Goal: Task Accomplishment & Management: Complete application form

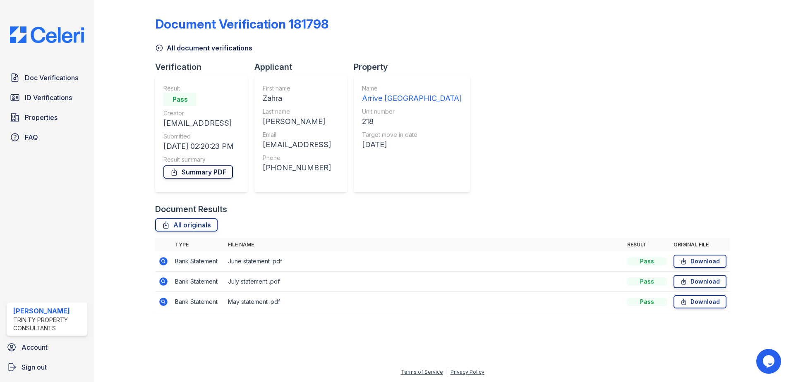
click at [186, 169] on link "Summary PDF" at bounding box center [197, 171] width 69 height 13
click at [532, 55] on div "Document Verification 181798 All document verifications Verification Result Pas…" at bounding box center [442, 161] width 575 height 317
click at [163, 262] on icon at bounding box center [163, 261] width 2 height 2
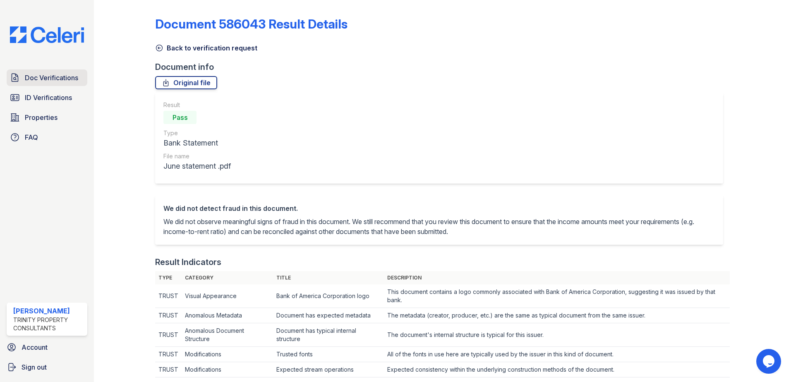
click at [49, 74] on span "Doc Verifications" at bounding box center [51, 78] width 53 height 10
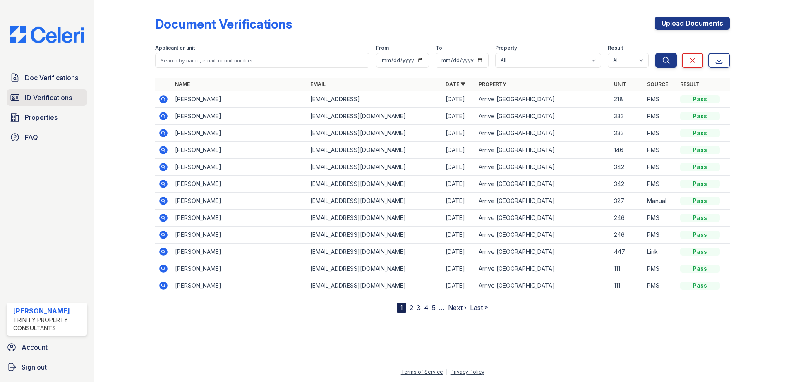
click at [37, 95] on span "ID Verifications" at bounding box center [48, 98] width 47 height 10
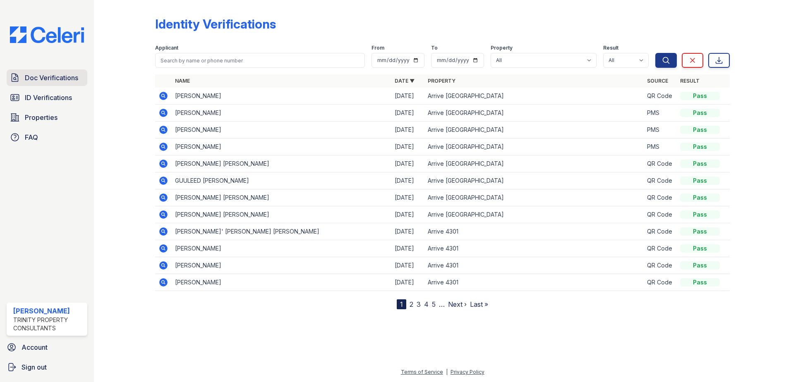
click at [41, 80] on span "Doc Verifications" at bounding box center [51, 78] width 53 height 10
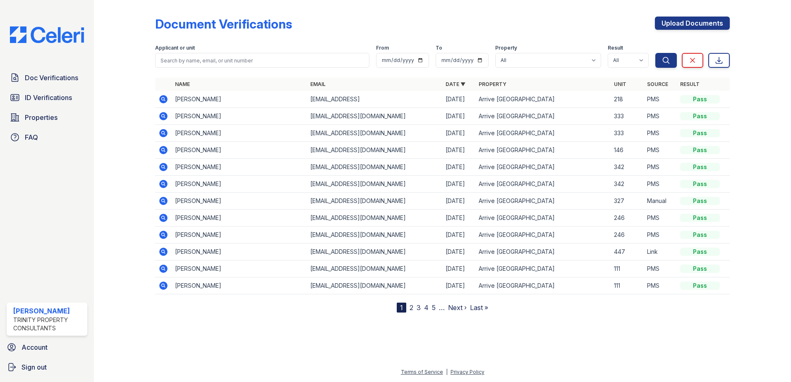
click at [162, 98] on icon at bounding box center [163, 99] width 10 height 10
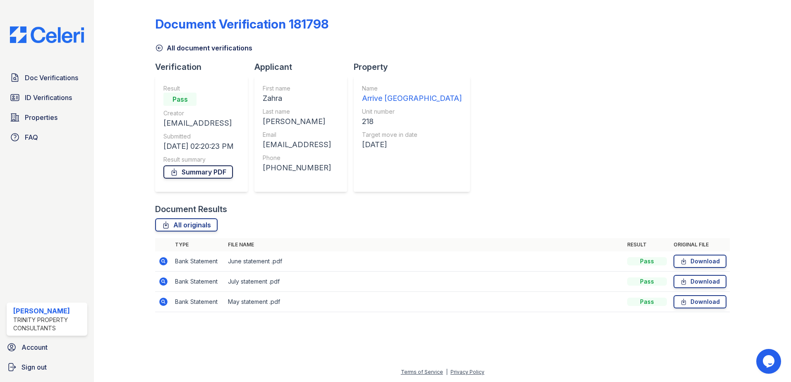
click at [188, 175] on link "Summary PDF" at bounding box center [197, 171] width 69 height 13
click at [163, 259] on icon at bounding box center [163, 261] width 8 height 8
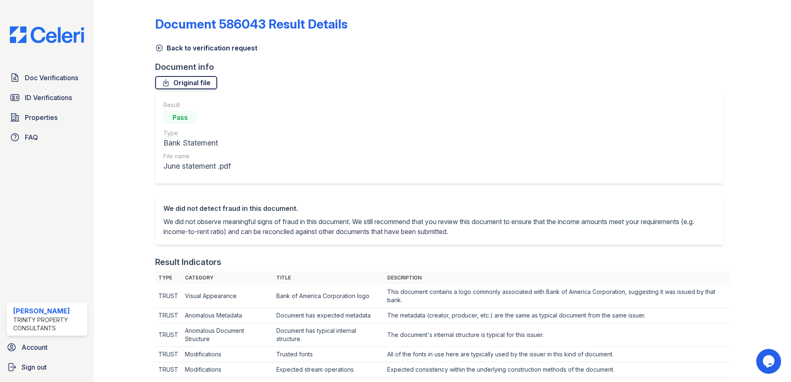
click at [189, 84] on link "Original file" at bounding box center [186, 82] width 62 height 13
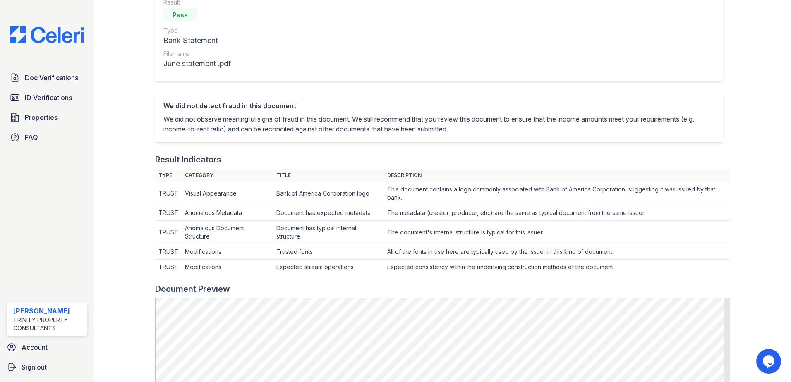
scroll to position [98, 0]
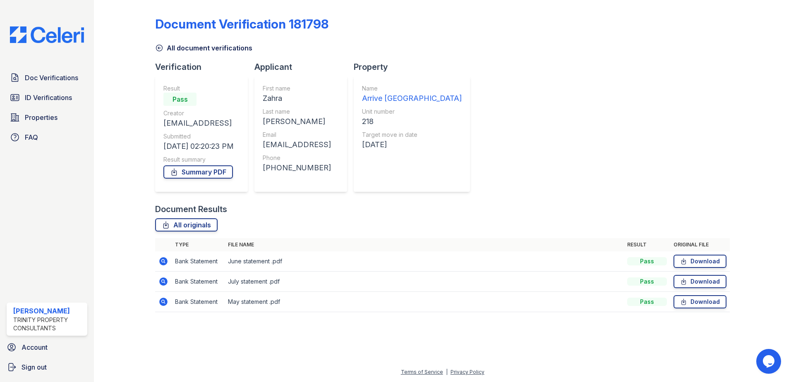
click at [165, 283] on icon at bounding box center [163, 282] width 10 height 10
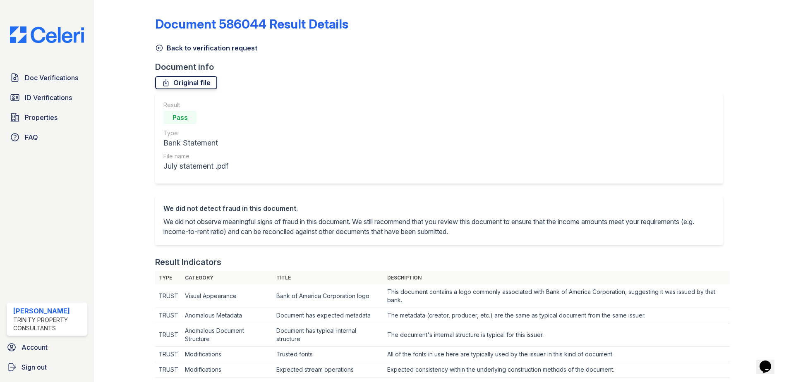
click at [197, 84] on link "Original file" at bounding box center [186, 82] width 62 height 13
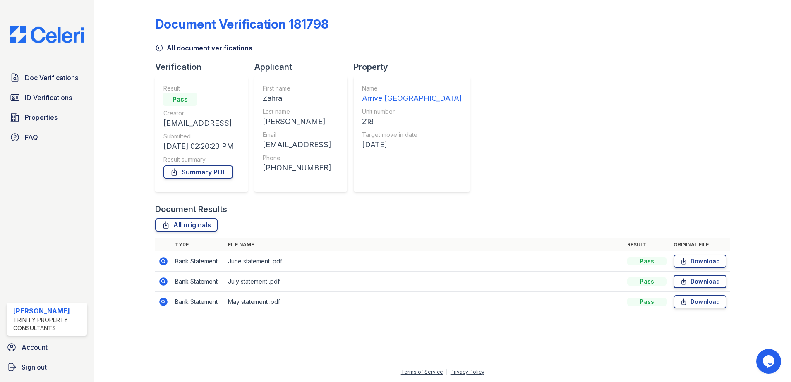
click at [163, 302] on icon at bounding box center [163, 301] width 2 height 2
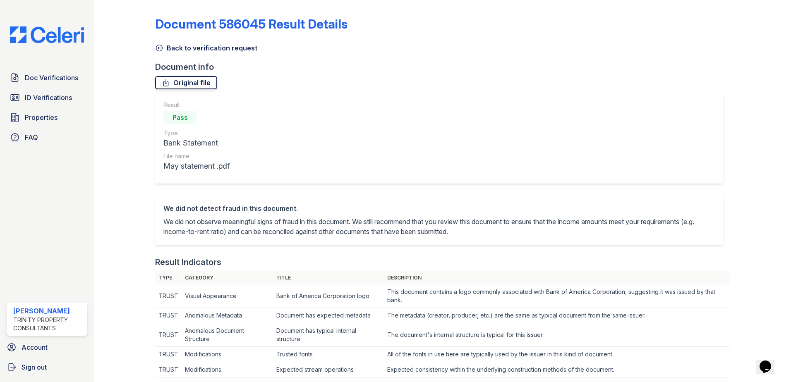
click at [182, 82] on link "Original file" at bounding box center [186, 82] width 62 height 13
drag, startPoint x: 37, startPoint y: 78, endPoint x: 39, endPoint y: 72, distance: 6.3
click at [37, 78] on span "Doc Verifications" at bounding box center [51, 78] width 53 height 10
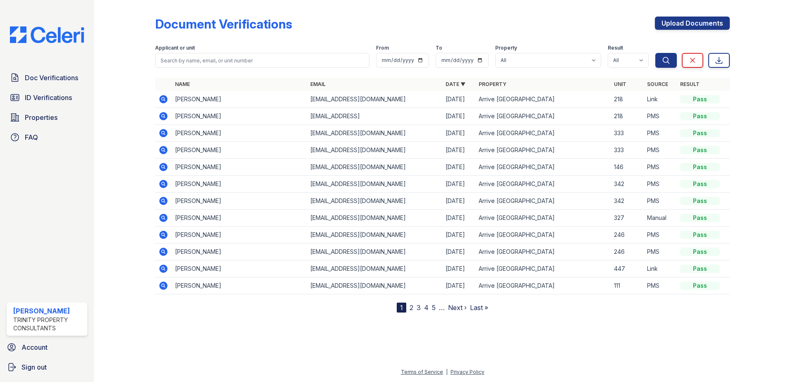
click at [163, 98] on icon at bounding box center [163, 99] width 10 height 10
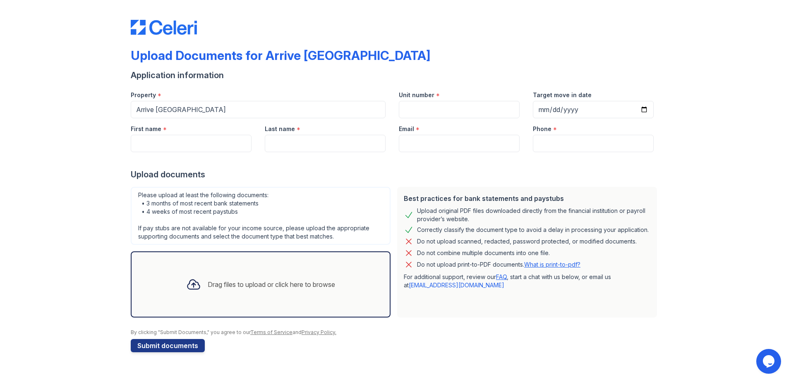
click at [239, 285] on div "Drag files to upload or click here to browse" at bounding box center [271, 285] width 127 height 10
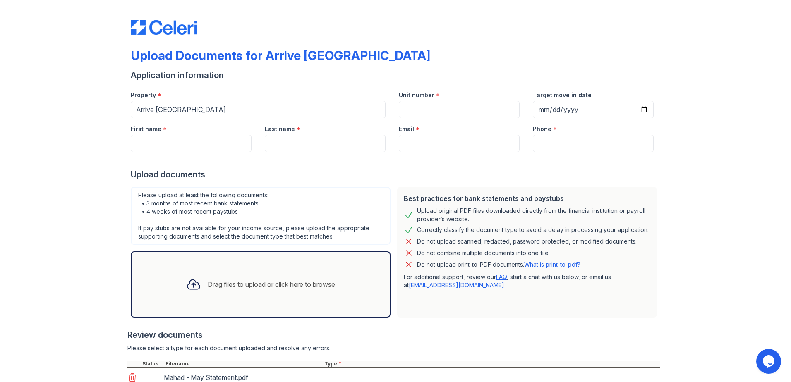
click at [216, 284] on div "Drag files to upload or click here to browse" at bounding box center [271, 285] width 127 height 10
click at [259, 282] on div "Drag files to upload or click here to browse" at bounding box center [271, 285] width 127 height 10
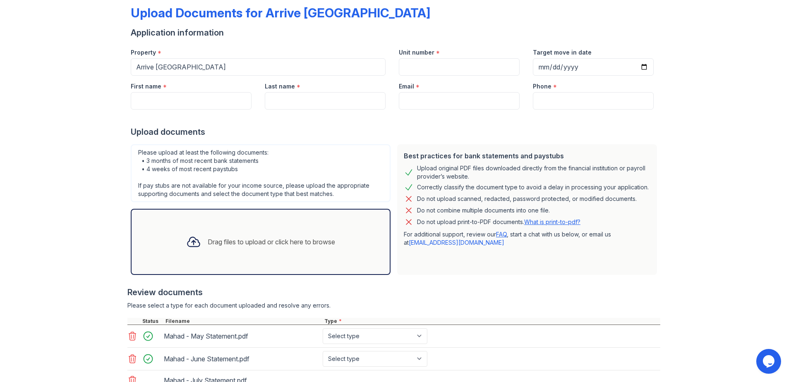
scroll to position [108, 0]
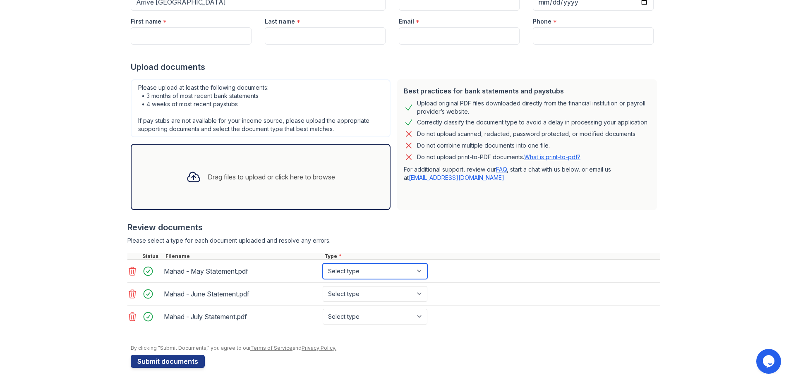
click at [395, 274] on select "Select type Paystub Bank Statement Offer Letter Tax Documents Benefit Award Let…" at bounding box center [375, 271] width 105 height 16
select select "bank_statement"
click at [323, 263] on select "Select type Paystub Bank Statement Offer Letter Tax Documents Benefit Award Let…" at bounding box center [375, 271] width 105 height 16
click at [384, 297] on select "Select type Paystub Bank Statement Offer Letter Tax Documents Benefit Award Let…" at bounding box center [375, 294] width 105 height 16
select select "bank_statement"
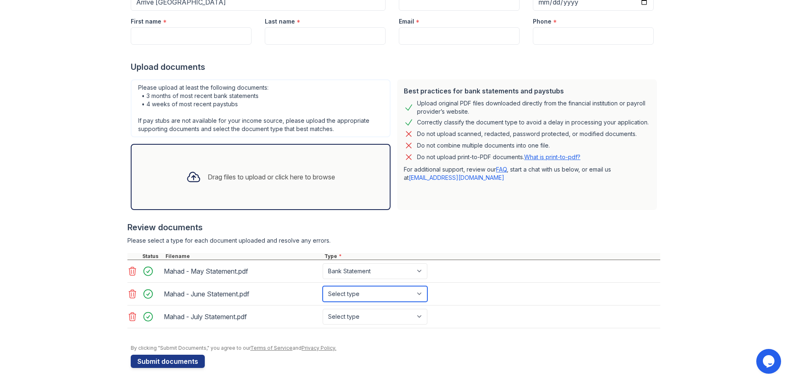
click at [323, 286] on select "Select type Paystub Bank Statement Offer Letter Tax Documents Benefit Award Let…" at bounding box center [375, 294] width 105 height 16
click at [366, 321] on select "Select type Paystub Bank Statement Offer Letter Tax Documents Benefit Award Let…" at bounding box center [375, 317] width 105 height 16
select select "bank_statement"
click at [323, 309] on select "Select type Paystub Bank Statement Offer Letter Tax Documents Benefit Award Let…" at bounding box center [375, 317] width 105 height 16
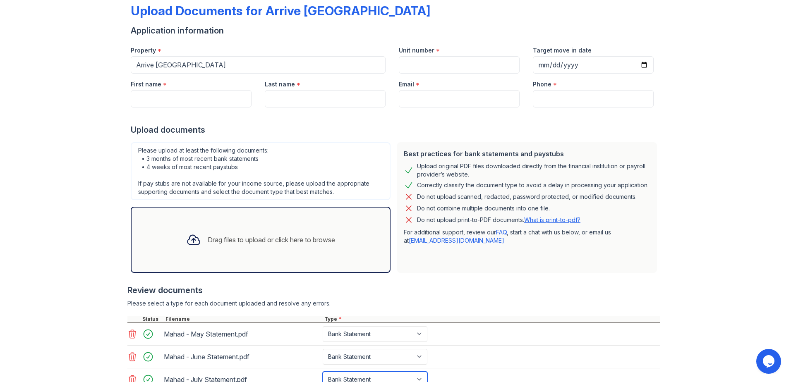
scroll to position [0, 0]
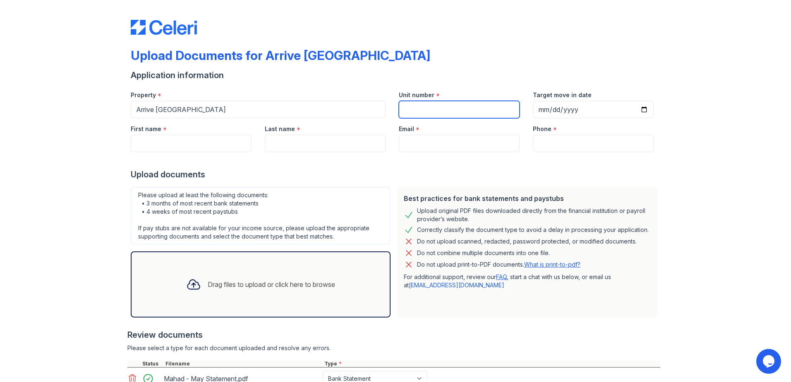
click at [445, 108] on input "Unit number" at bounding box center [459, 109] width 121 height 17
type input "218"
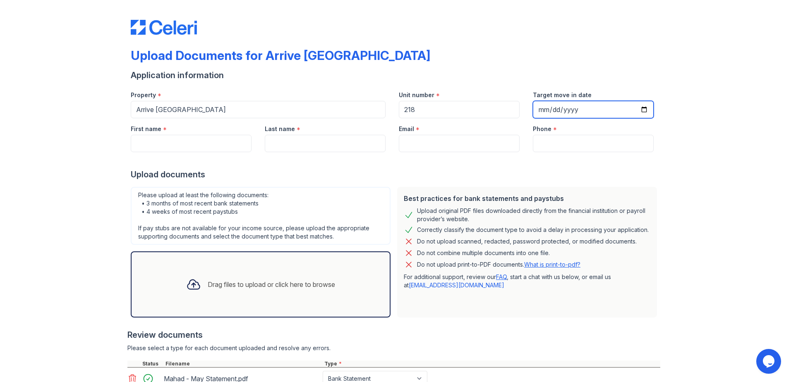
click at [641, 109] on input "Target move in date" at bounding box center [593, 109] width 121 height 17
type input "2025-08-26"
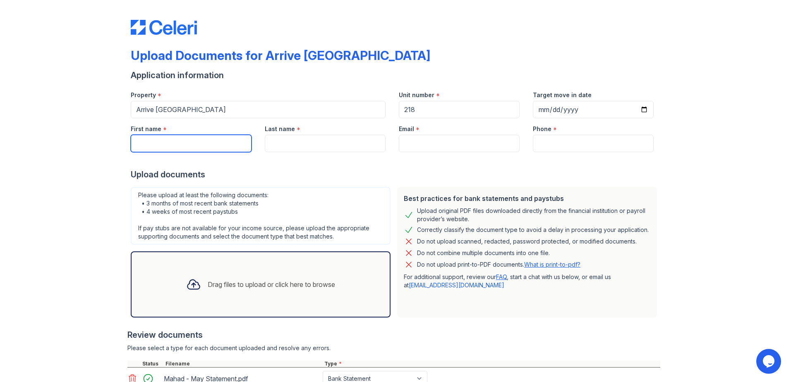
click at [184, 148] on input "First name" at bounding box center [191, 143] width 121 height 17
type input "Mahad"
type input "Baroud"
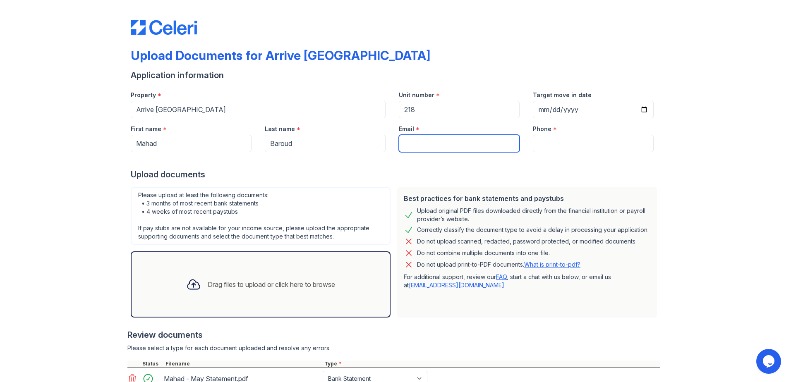
type input "[EMAIL_ADDRESS][DOMAIN_NAME]"
type input "7166027262"
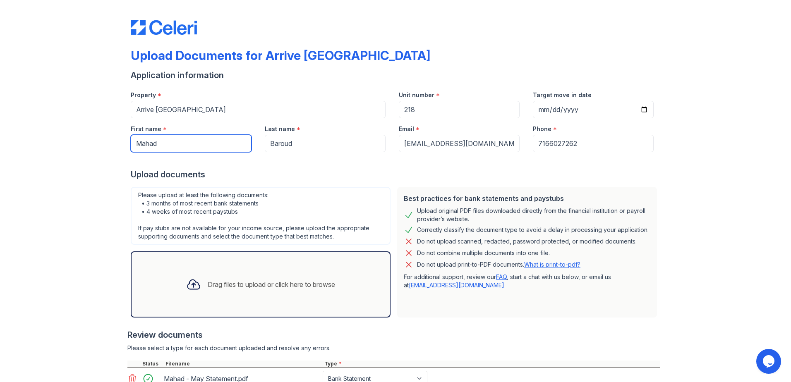
scroll to position [110, 0]
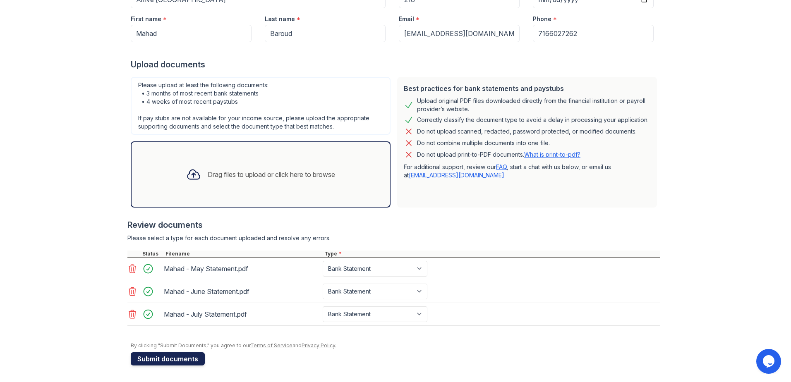
click at [155, 357] on button "Submit documents" at bounding box center [168, 358] width 74 height 13
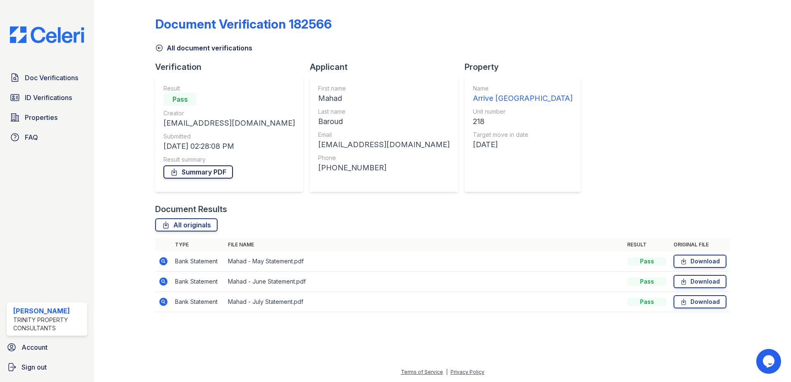
click at [195, 172] on link "Summary PDF" at bounding box center [197, 171] width 69 height 13
click at [23, 74] on link "Doc Verifications" at bounding box center [47, 77] width 81 height 17
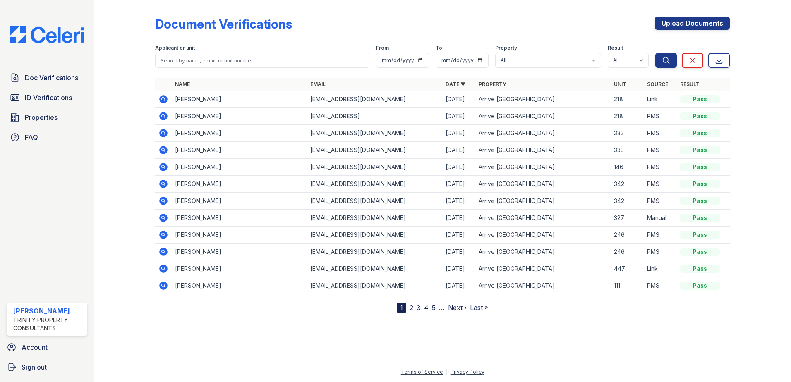
click at [163, 115] on icon at bounding box center [163, 116] width 2 height 2
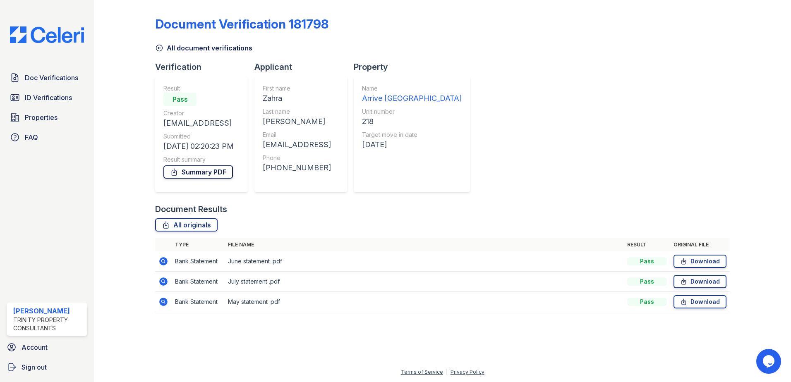
click at [187, 170] on link "Summary PDF" at bounding box center [197, 171] width 69 height 13
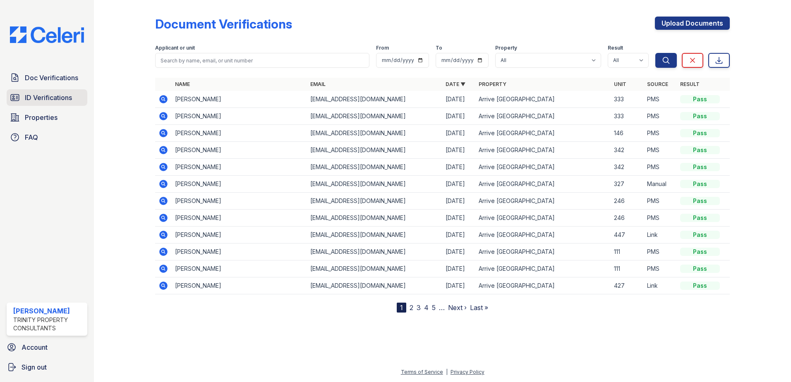
click at [29, 97] on span "ID Verifications" at bounding box center [48, 98] width 47 height 10
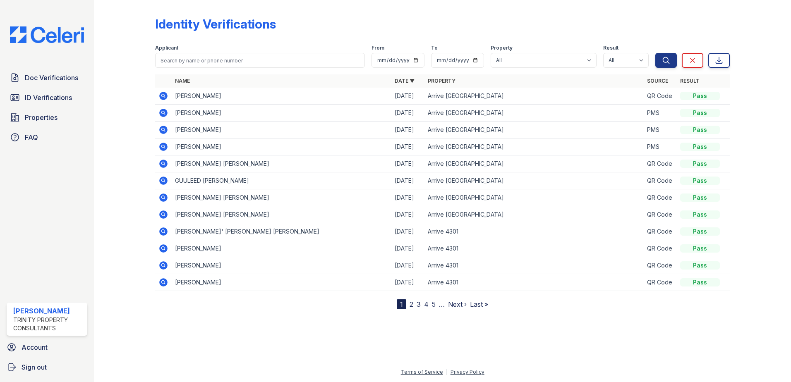
click at [161, 93] on icon at bounding box center [163, 96] width 8 height 8
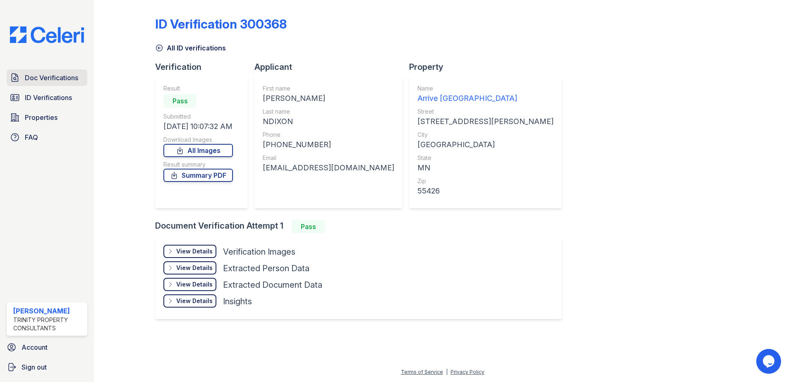
click at [39, 74] on span "Doc Verifications" at bounding box center [51, 78] width 53 height 10
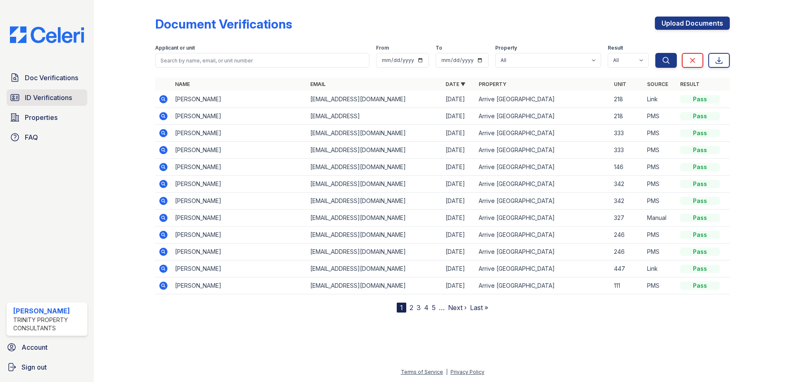
click at [36, 102] on span "ID Verifications" at bounding box center [48, 98] width 47 height 10
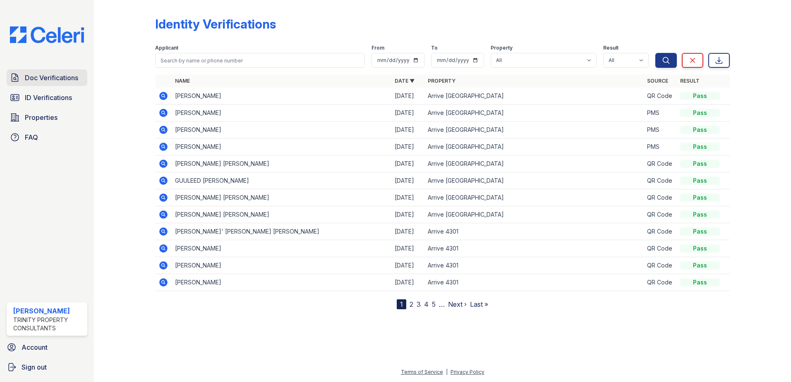
click at [43, 77] on span "Doc Verifications" at bounding box center [51, 78] width 53 height 10
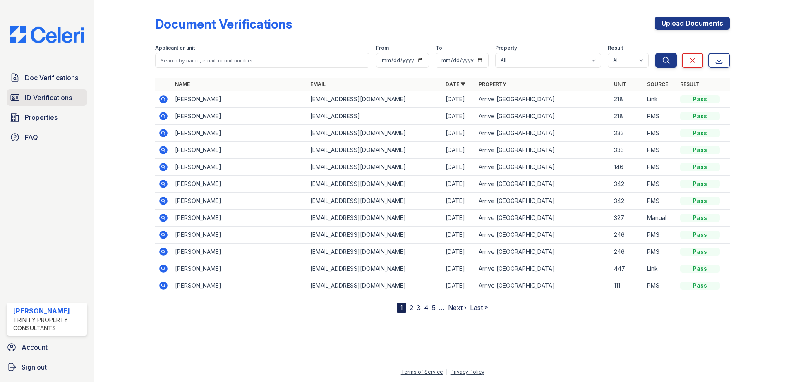
click at [45, 94] on span "ID Verifications" at bounding box center [48, 98] width 47 height 10
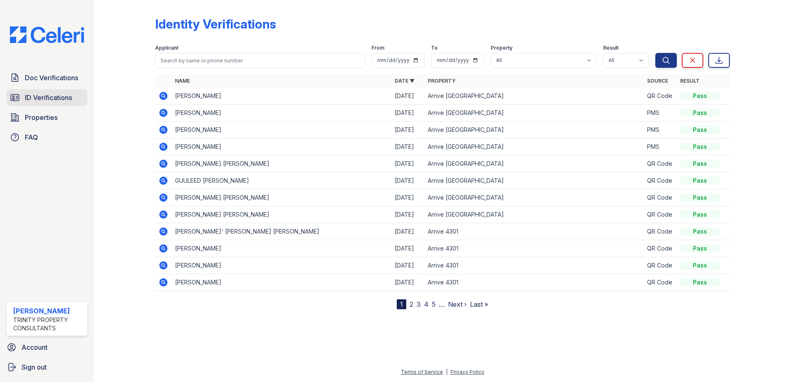
click at [43, 92] on link "ID Verifications" at bounding box center [47, 97] width 81 height 17
click at [54, 77] on span "Doc Verifications" at bounding box center [51, 78] width 53 height 10
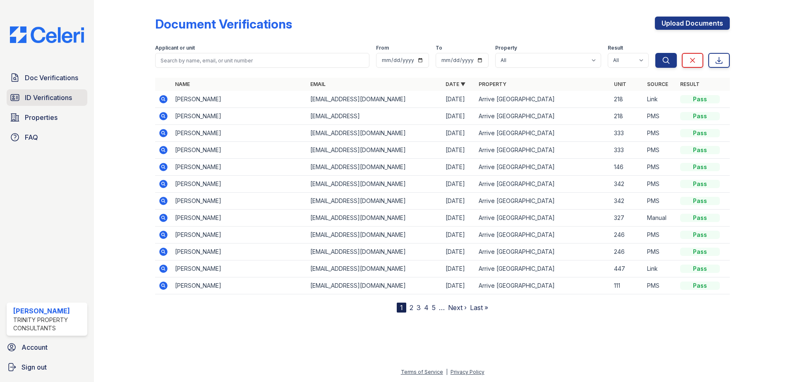
click at [47, 99] on span "ID Verifications" at bounding box center [48, 98] width 47 height 10
